Goal: Information Seeking & Learning: Learn about a topic

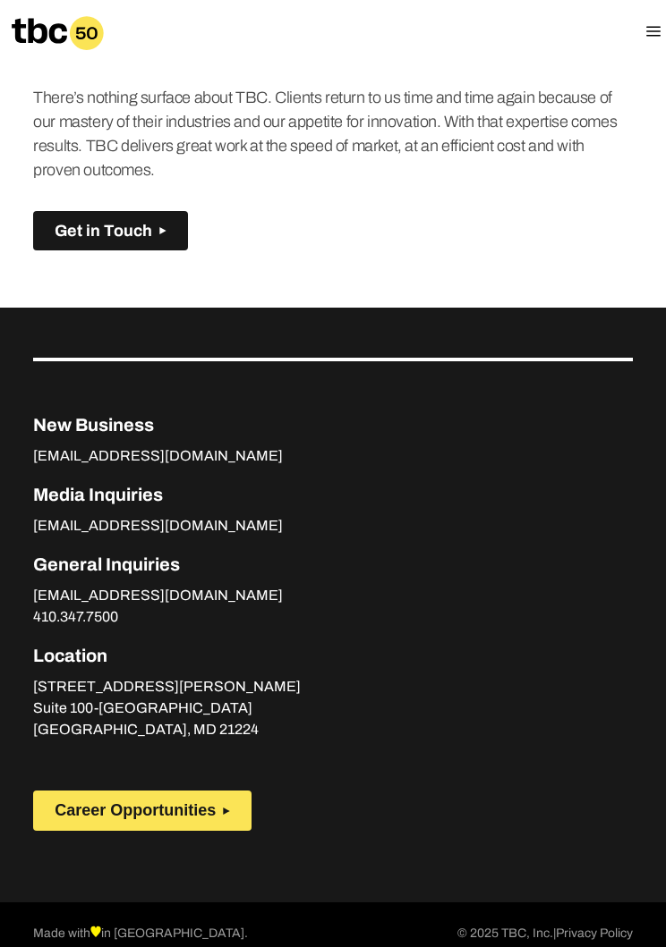
scroll to position [1396, 0]
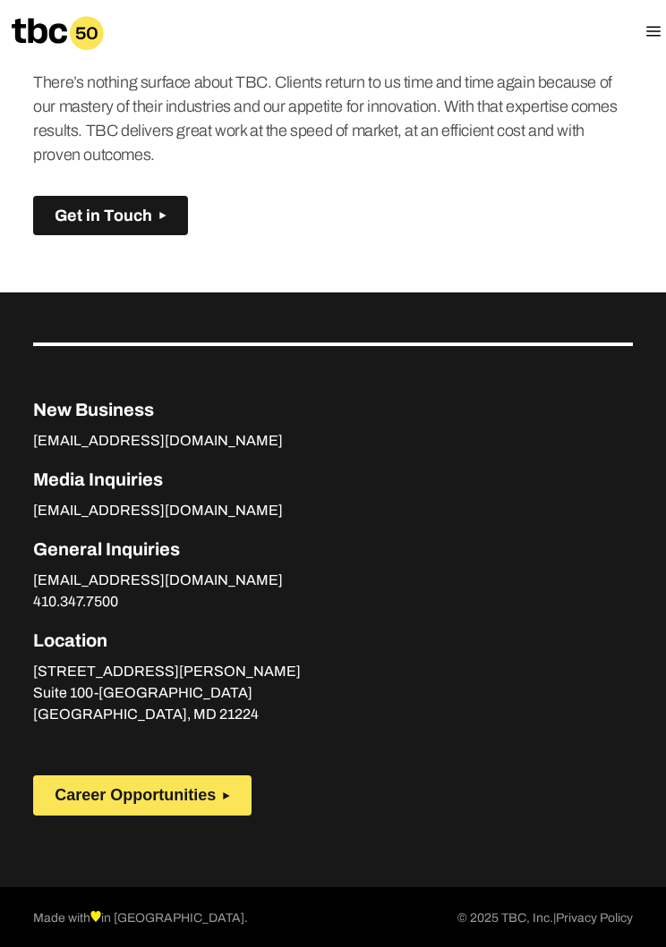
click at [203, 816] on button "Career Opportunities" at bounding box center [142, 796] width 218 height 40
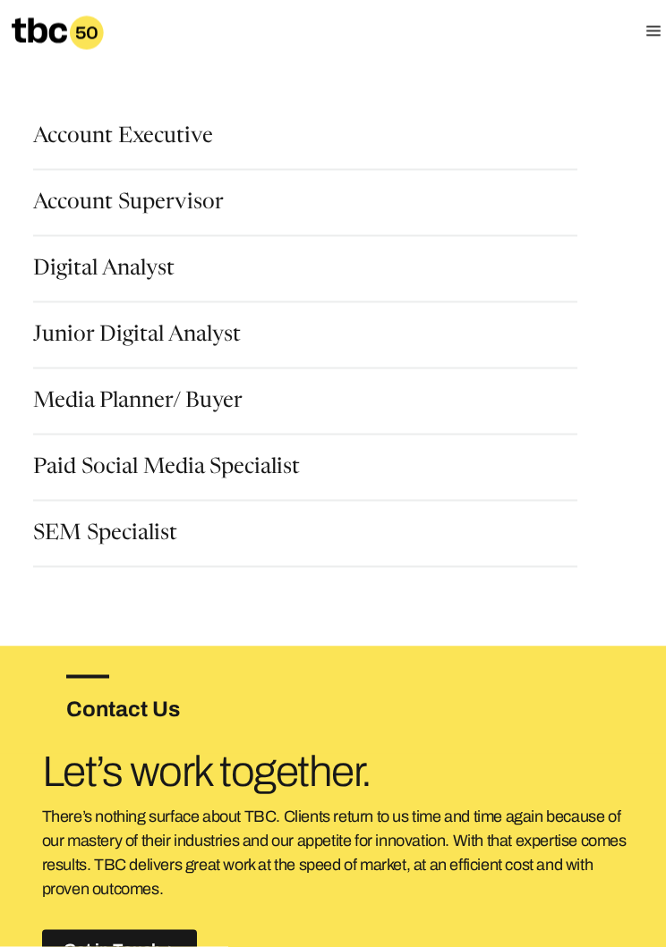
scroll to position [139, 0]
click at [437, 279] on div "Digital Analyst" at bounding box center [305, 281] width 544 height 45
click at [141, 273] on link "Digital Analyst" at bounding box center [103, 271] width 141 height 25
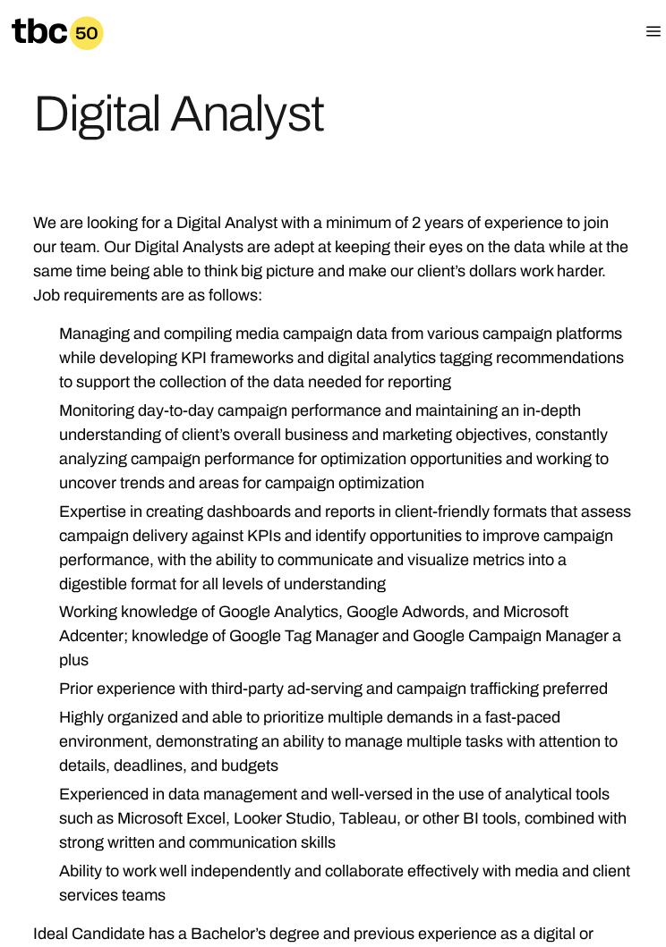
scroll to position [142, 0]
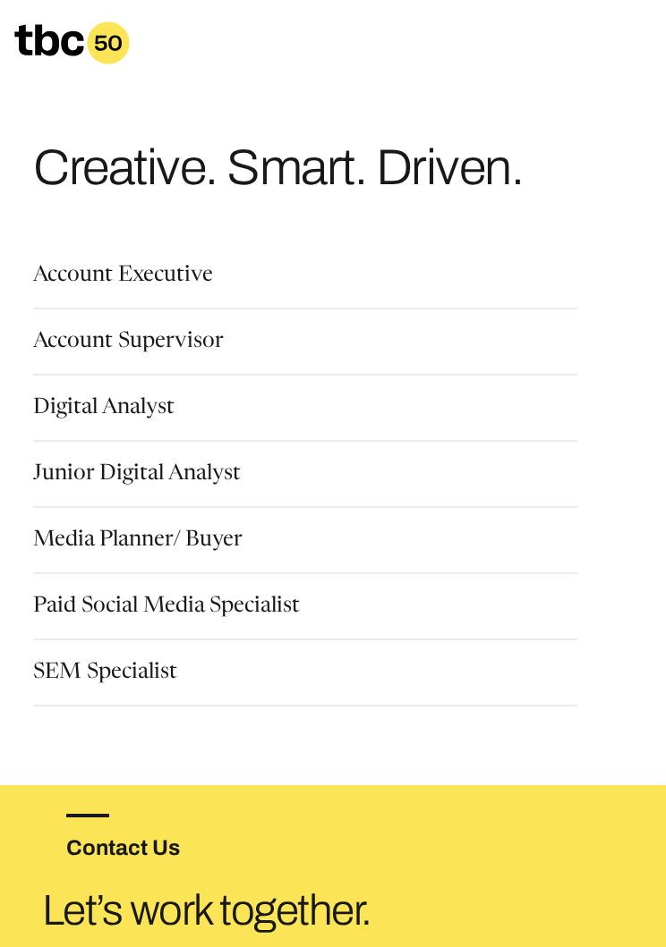
click at [265, 619] on link "Paid Social Media Specialist" at bounding box center [166, 608] width 267 height 25
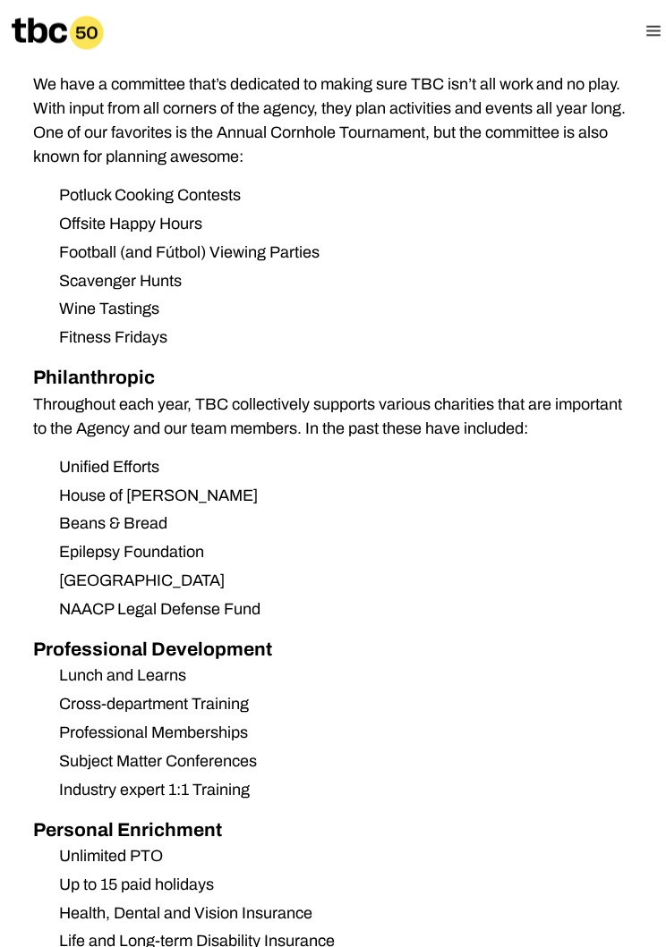
scroll to position [1698, 0]
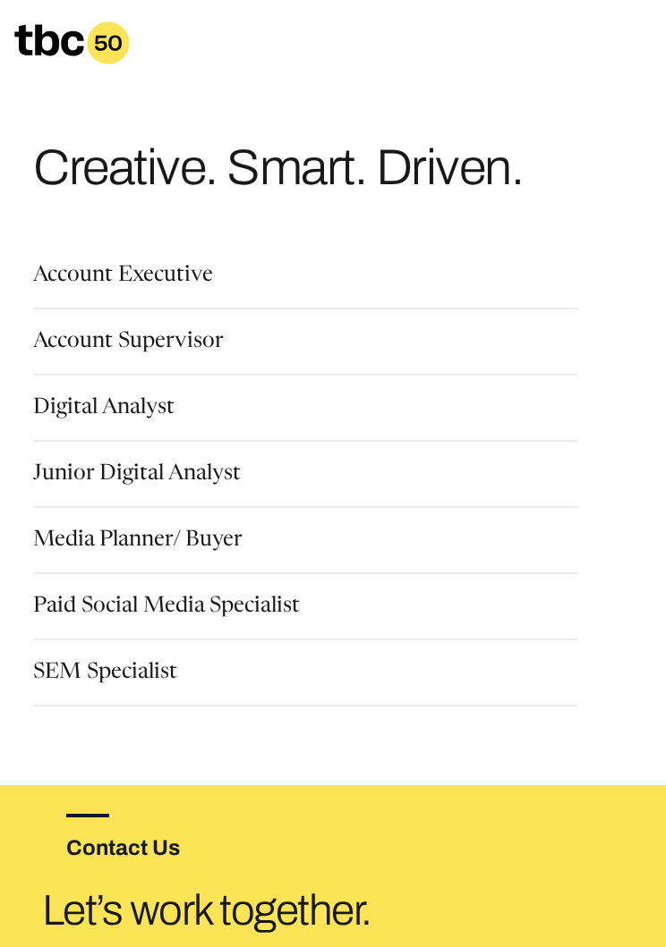
click at [219, 670] on div "SEM Specialist" at bounding box center [305, 684] width 544 height 45
click at [165, 671] on link "SEM Specialist" at bounding box center [105, 674] width 144 height 25
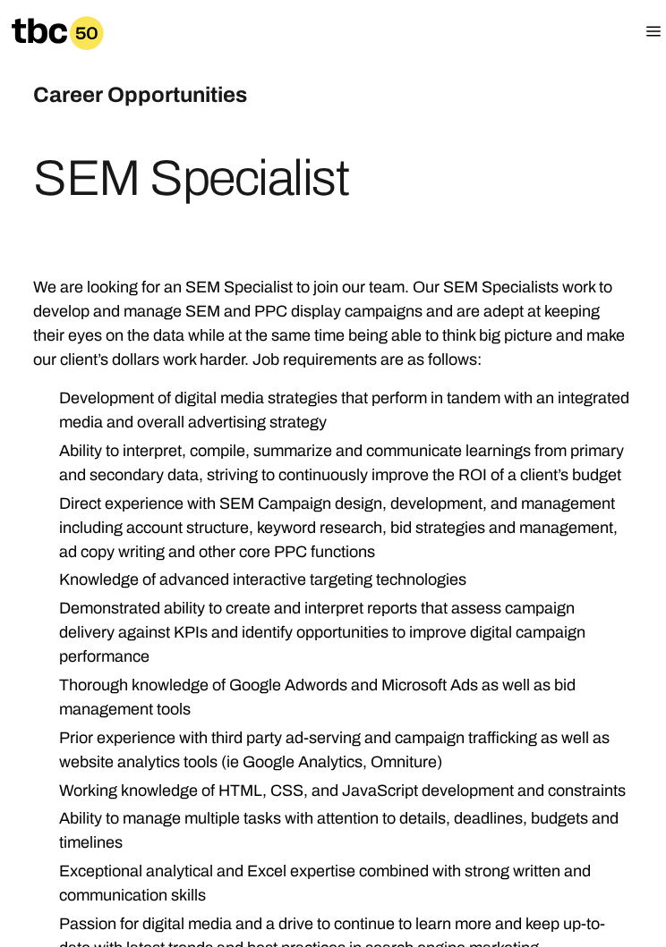
scroll to position [77, 0]
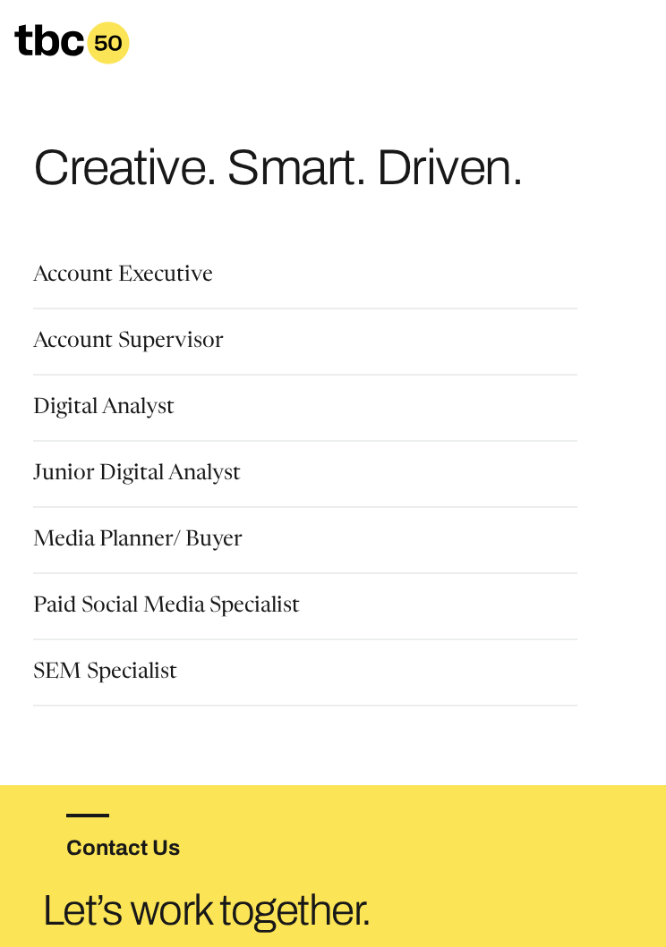
click at [188, 539] on link "Media Planner/ Buyer" at bounding box center [137, 542] width 209 height 25
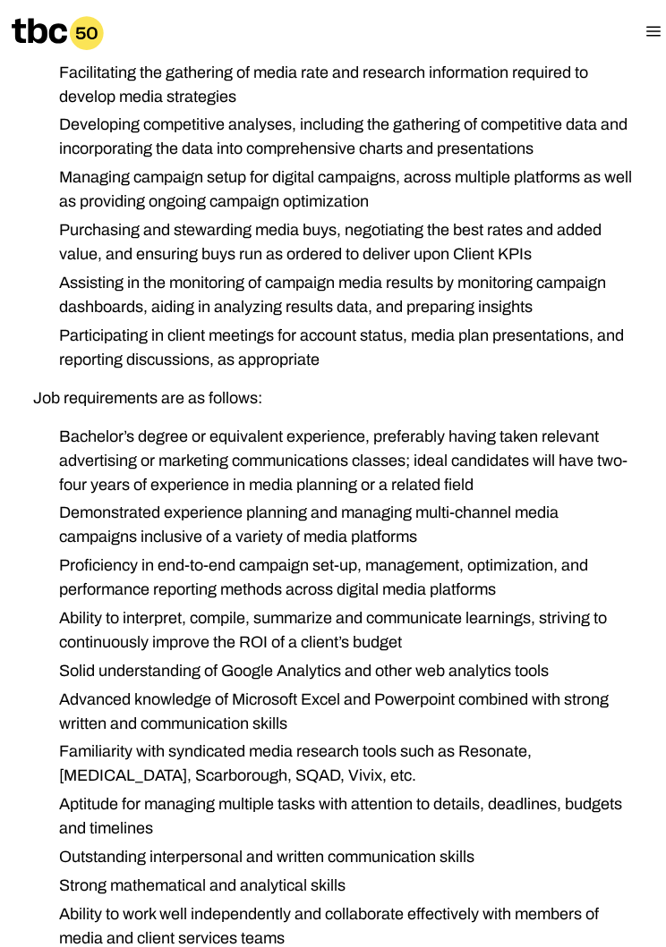
scroll to position [595, 0]
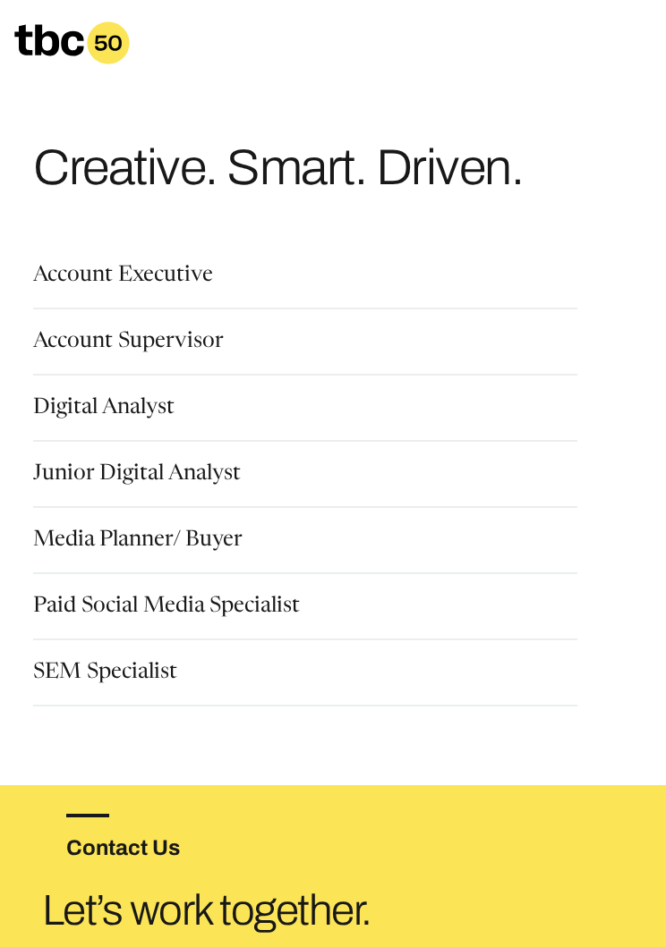
click at [197, 267] on link "Account Executive" at bounding box center [123, 277] width 180 height 25
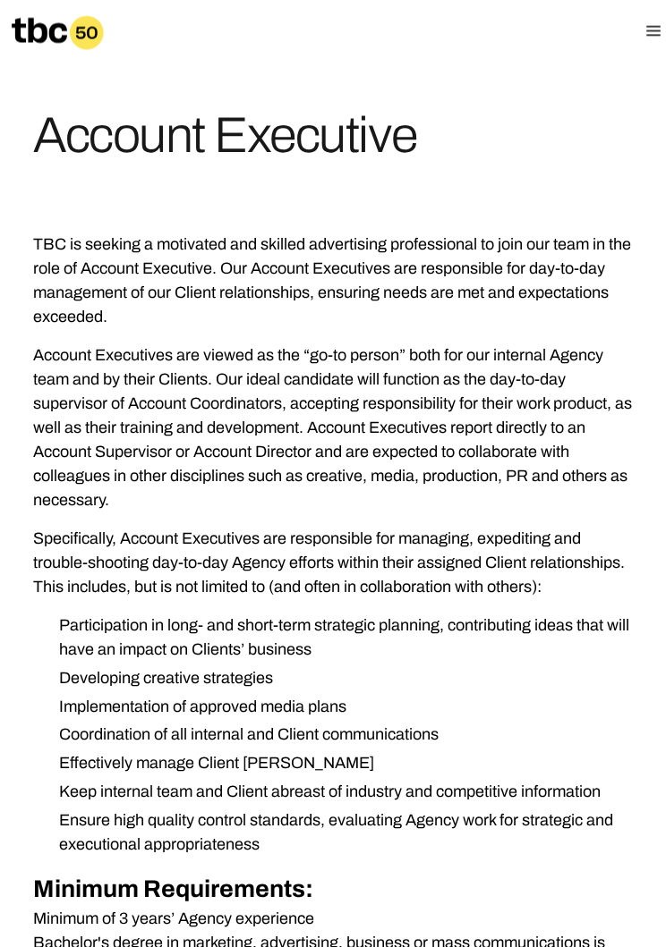
scroll to position [115, 0]
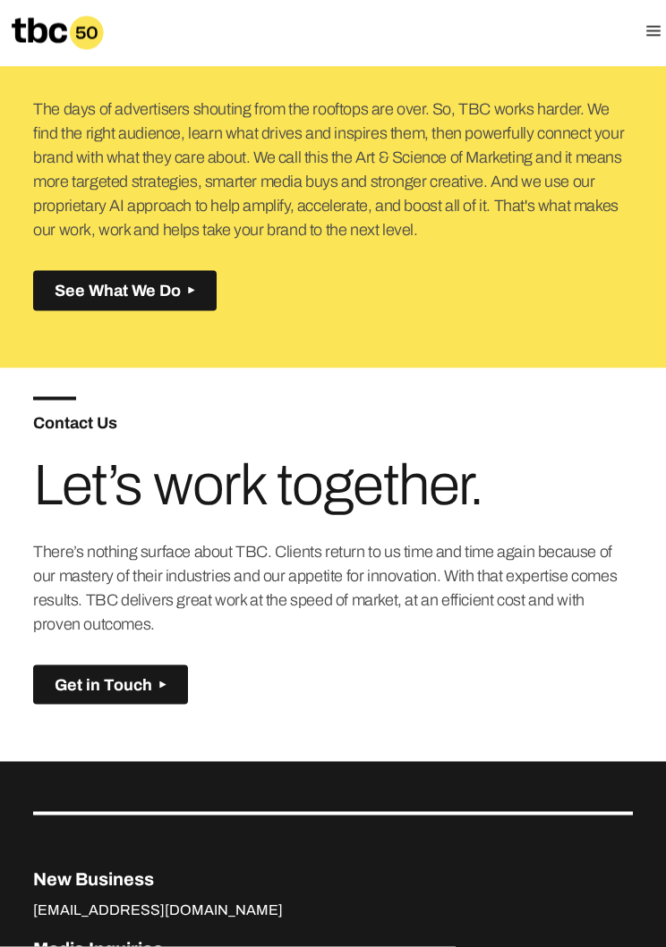
scroll to position [929, 0]
